Goal: Task Accomplishment & Management: Complete application form

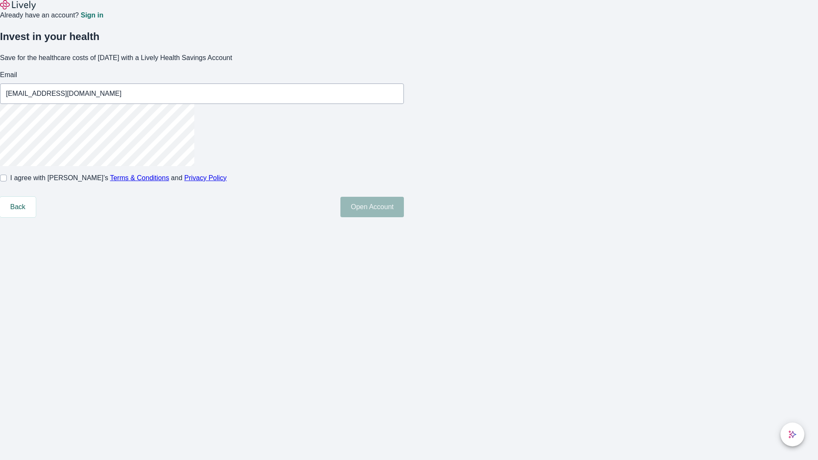
click at [7, 182] on input "I agree with Lively’s Terms & Conditions and Privacy Policy" at bounding box center [3, 178] width 7 height 7
checkbox input "true"
click at [404, 217] on button "Open Account" at bounding box center [373, 207] width 64 height 20
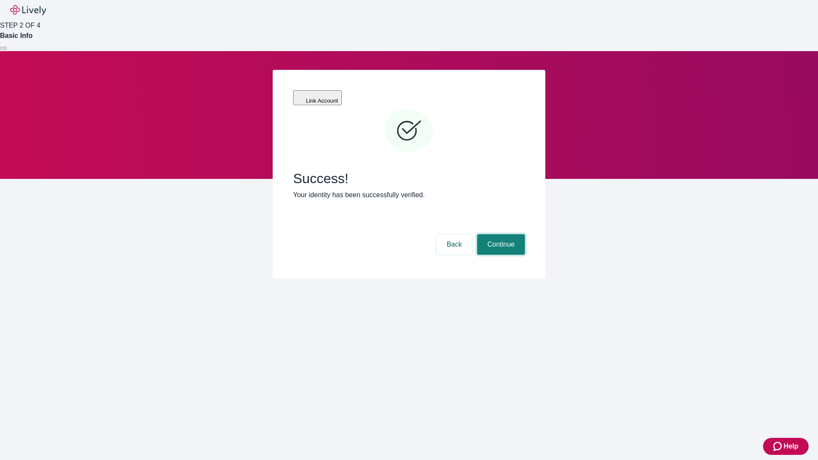
click at [500, 234] on button "Continue" at bounding box center [501, 244] width 48 height 20
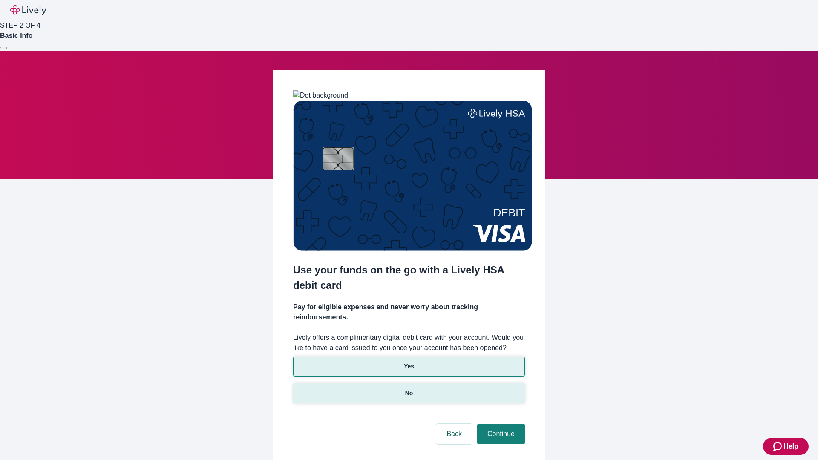
click at [409, 389] on p "No" at bounding box center [409, 393] width 8 height 9
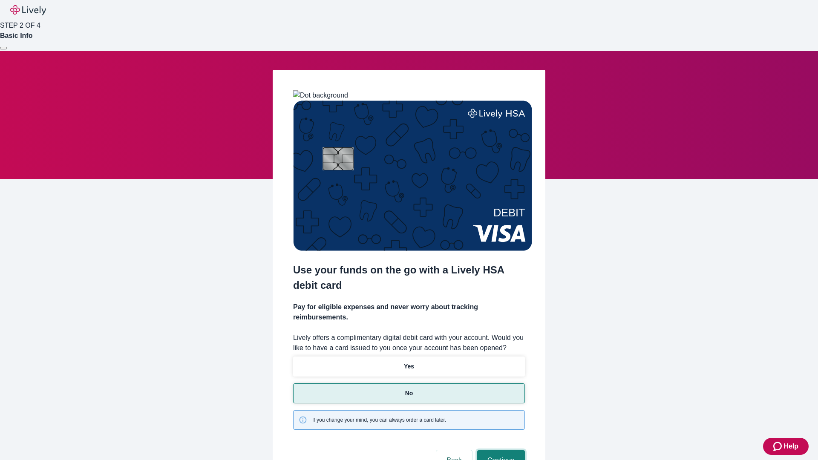
click at [500, 451] on button "Continue" at bounding box center [501, 461] width 48 height 20
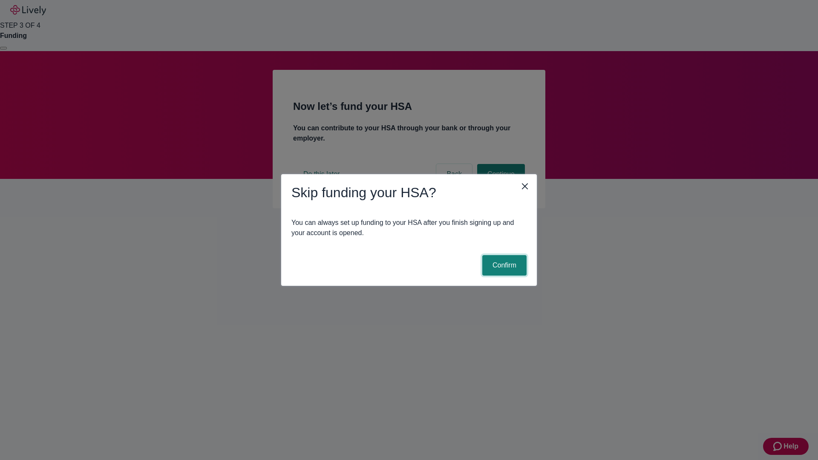
click at [503, 266] on button "Confirm" at bounding box center [505, 265] width 44 height 20
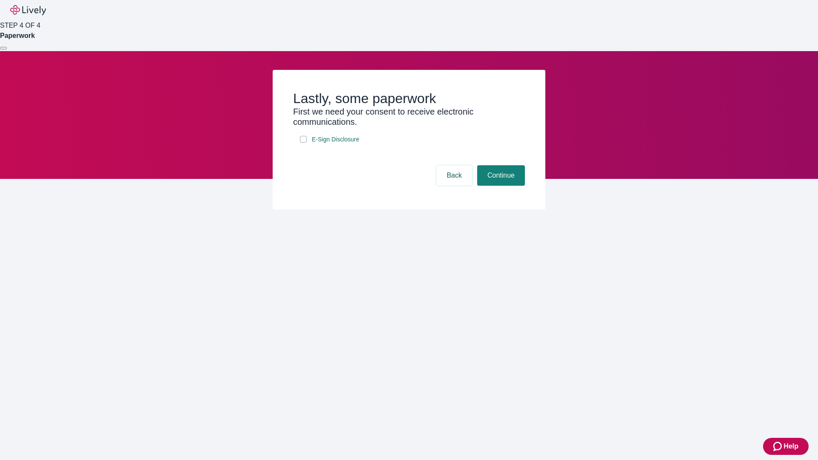
click at [304, 143] on input "E-Sign Disclosure" at bounding box center [303, 139] width 7 height 7
checkbox input "true"
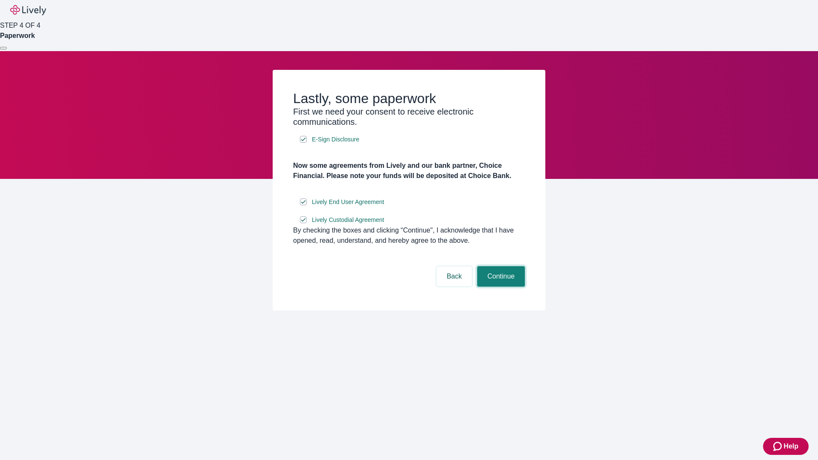
click at [500, 287] on button "Continue" at bounding box center [501, 276] width 48 height 20
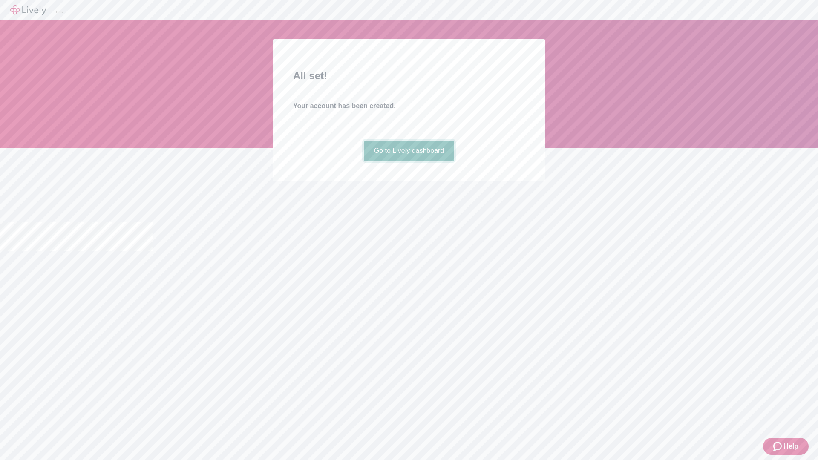
click at [409, 161] on link "Go to Lively dashboard" at bounding box center [409, 151] width 91 height 20
